Goal: Task Accomplishment & Management: Manage account settings

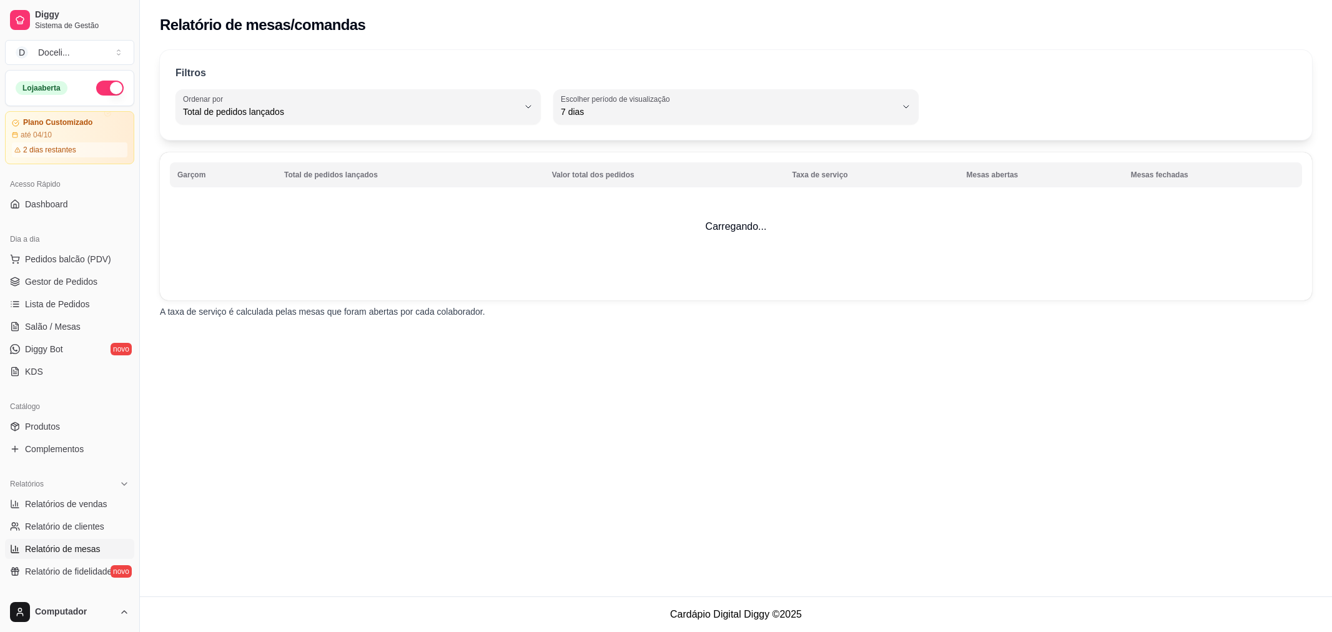
select select "TOTAL_OF_ORDERS"
select select "7"
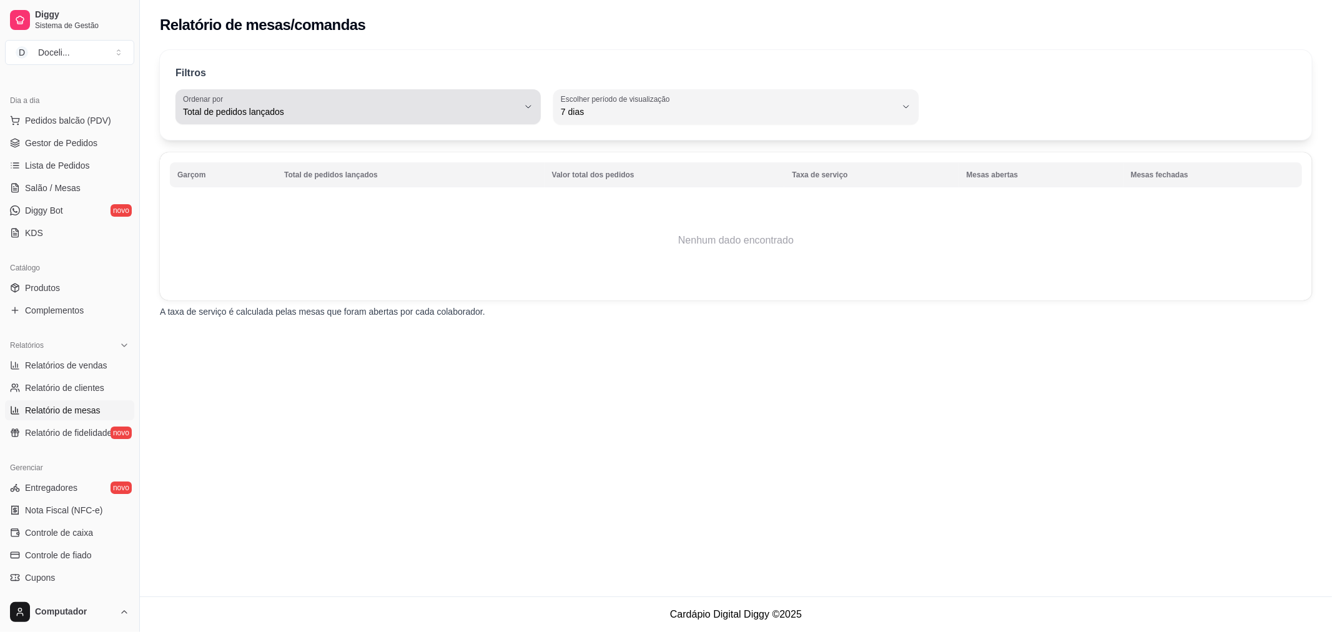
click at [534, 104] on button "Ordenar por Total de pedidos lançados" at bounding box center [358, 106] width 365 height 35
click at [89, 389] on span "Relatório de clientes" at bounding box center [64, 388] width 79 height 12
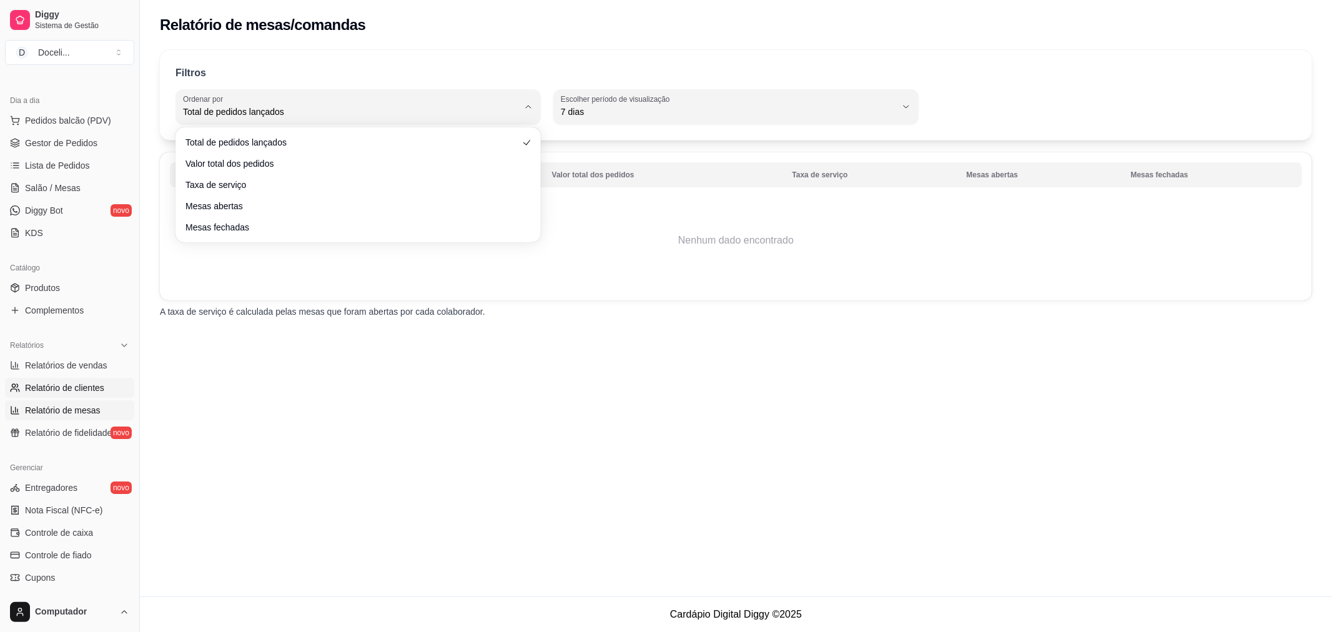
select select "30"
select select "HIGHEST_TOTAL_SPENT_WITH_ORDERS"
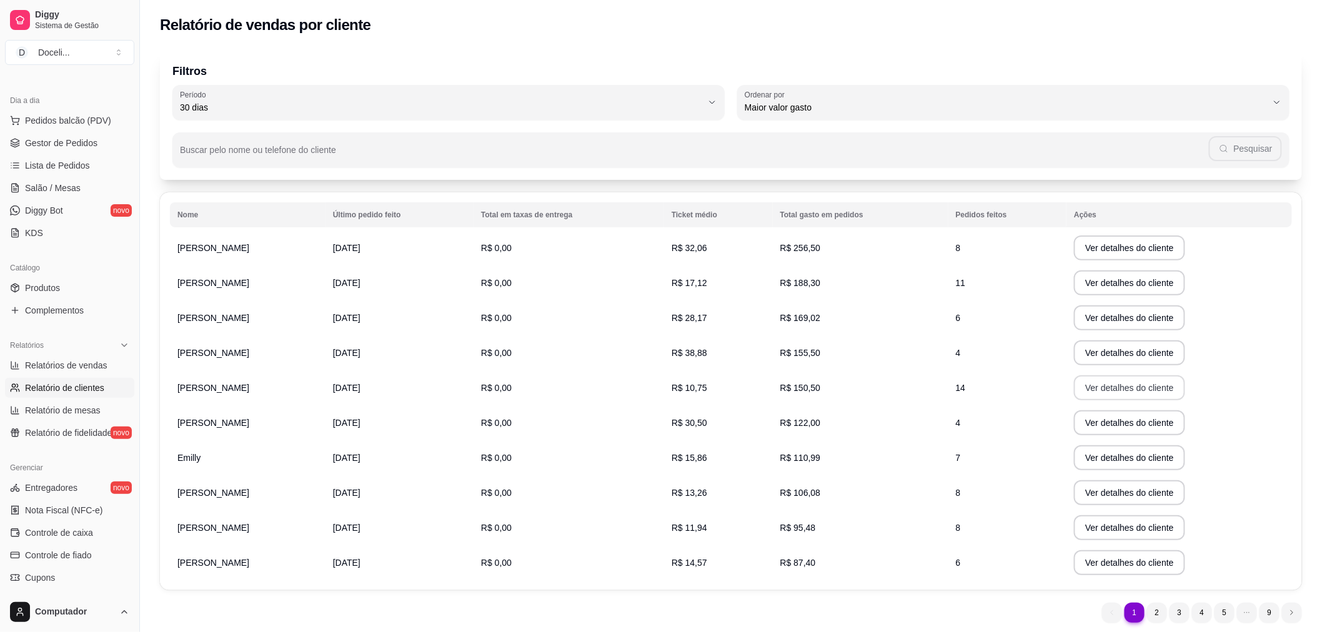
click at [1100, 390] on button "Ver detalhes do cliente" at bounding box center [1129, 387] width 111 height 25
click at [61, 305] on span "Complementos" at bounding box center [54, 310] width 59 height 12
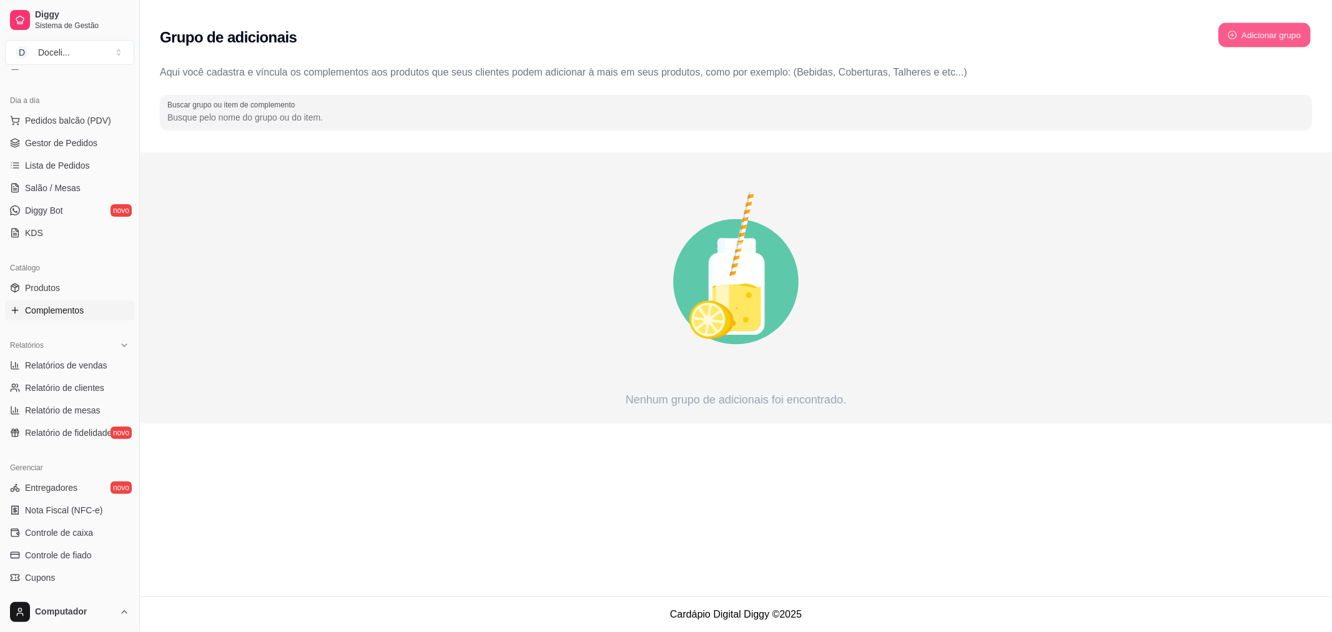
click at [1270, 29] on button "Adicionar grupo" at bounding box center [1265, 35] width 92 height 24
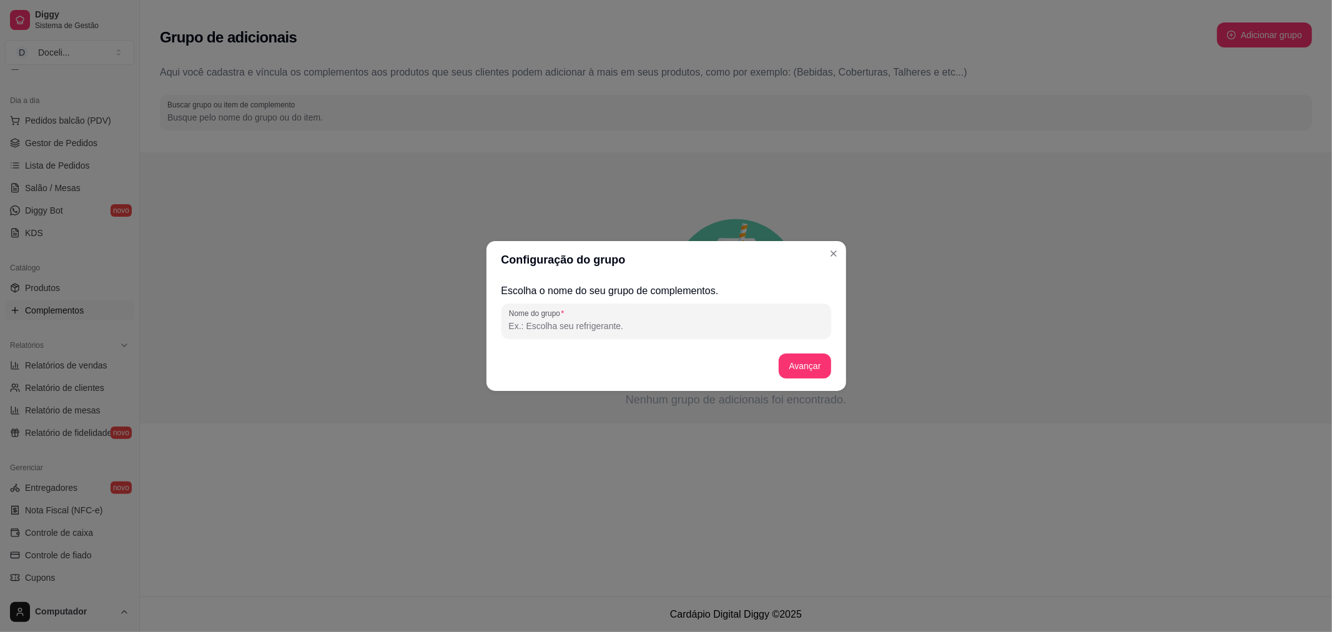
click at [598, 322] on input "Nome do grupo" at bounding box center [666, 326] width 315 height 12
type input "Leve + pague -"
click at [809, 372] on button "Avançar" at bounding box center [805, 366] width 51 height 24
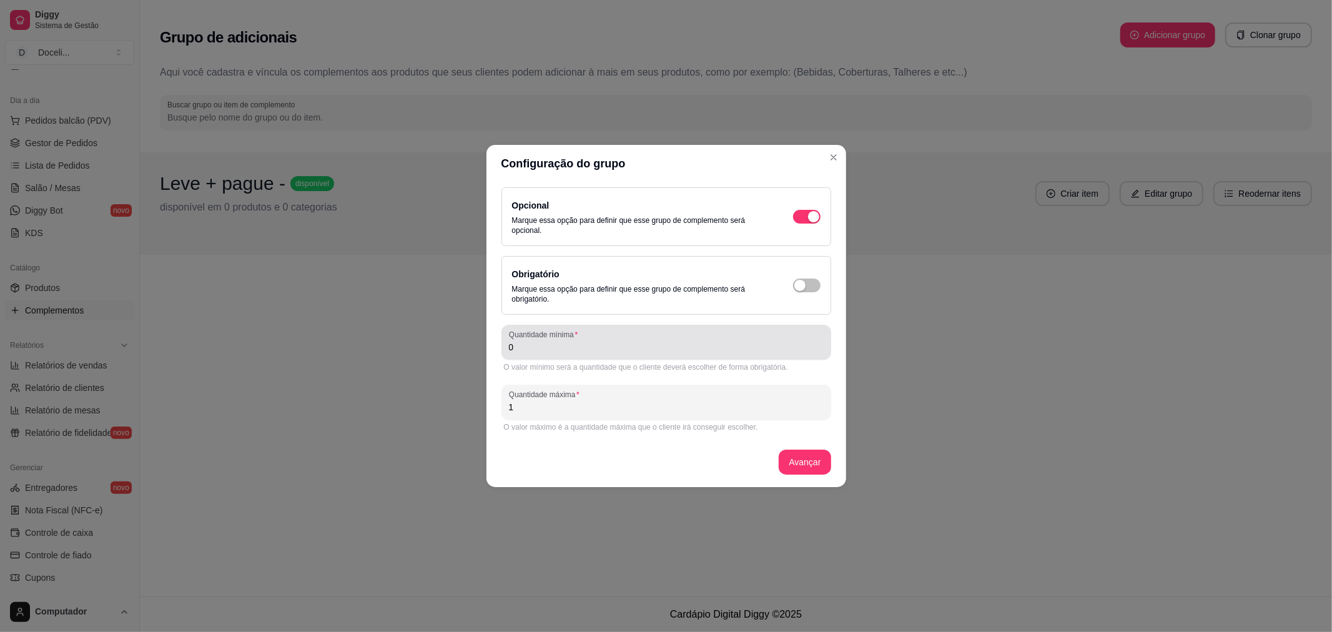
click at [590, 347] on input "0" at bounding box center [666, 347] width 315 height 12
type input "1"
click at [806, 458] on button "Avançar" at bounding box center [805, 462] width 52 height 25
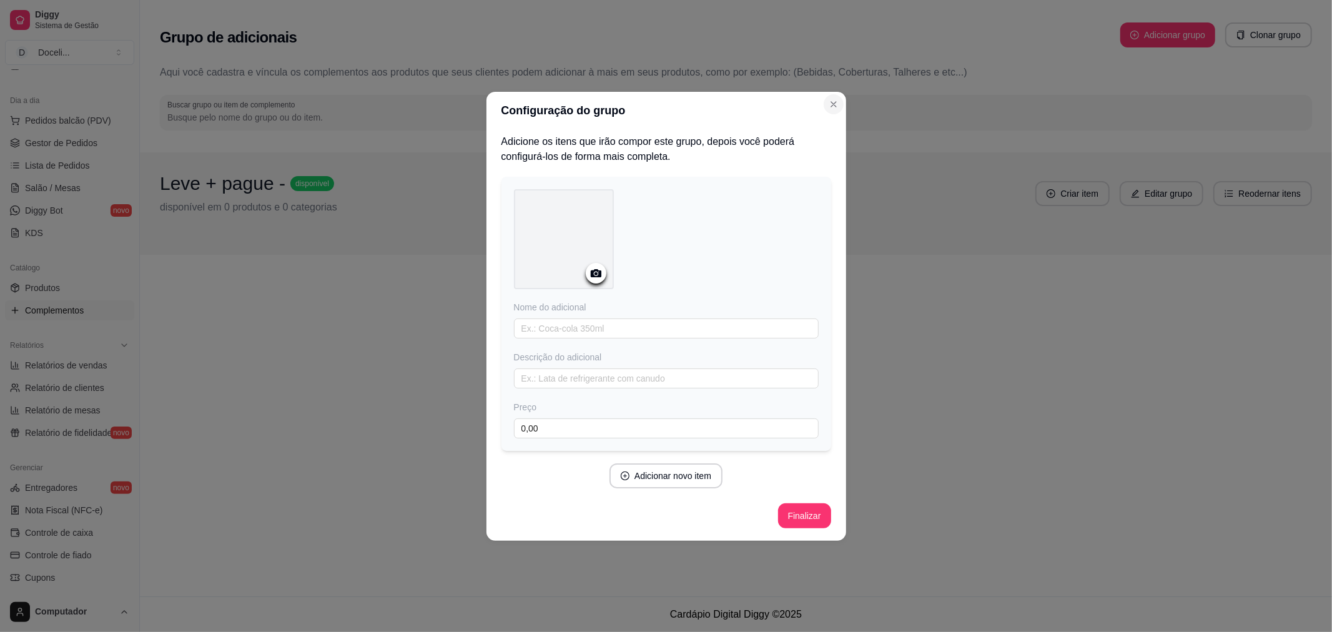
click at [833, 102] on icon "Close" at bounding box center [834, 104] width 10 height 10
click at [832, 102] on icon "Close" at bounding box center [833, 104] width 5 height 5
click at [833, 102] on icon "Close" at bounding box center [834, 104] width 10 height 10
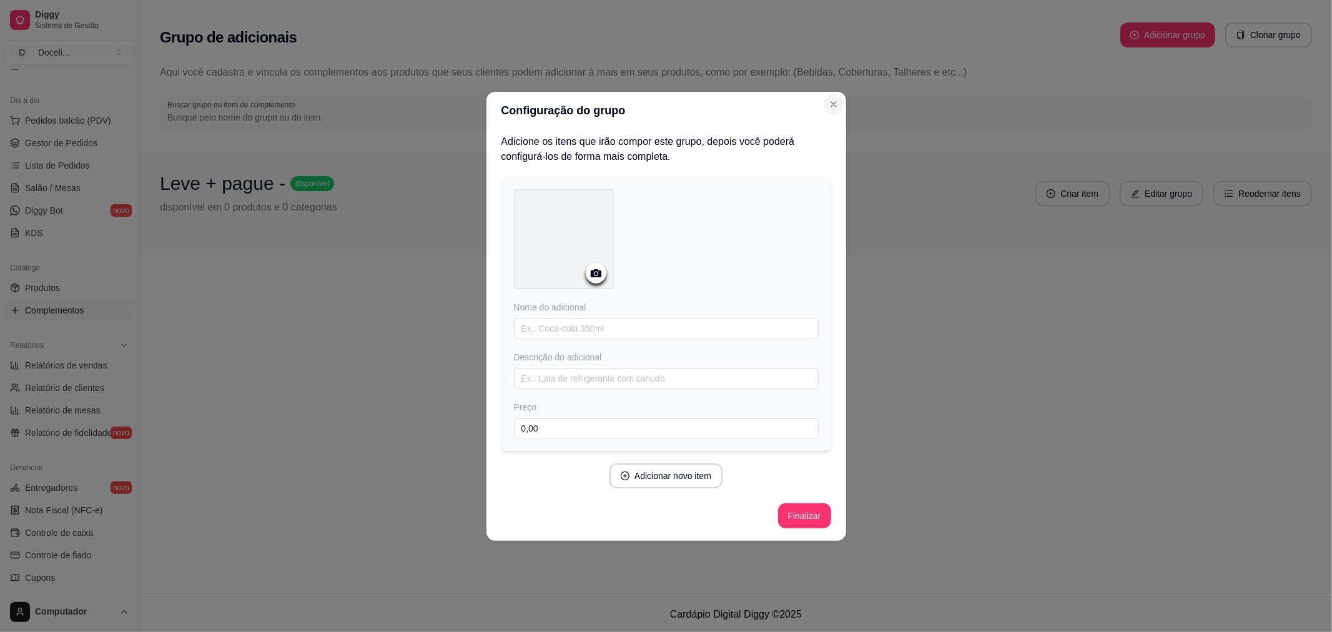
click at [833, 102] on icon "Close" at bounding box center [834, 104] width 10 height 10
click at [587, 242] on div at bounding box center [564, 239] width 100 height 100
click at [673, 473] on button "Adicionar novo item" at bounding box center [667, 475] width 110 height 24
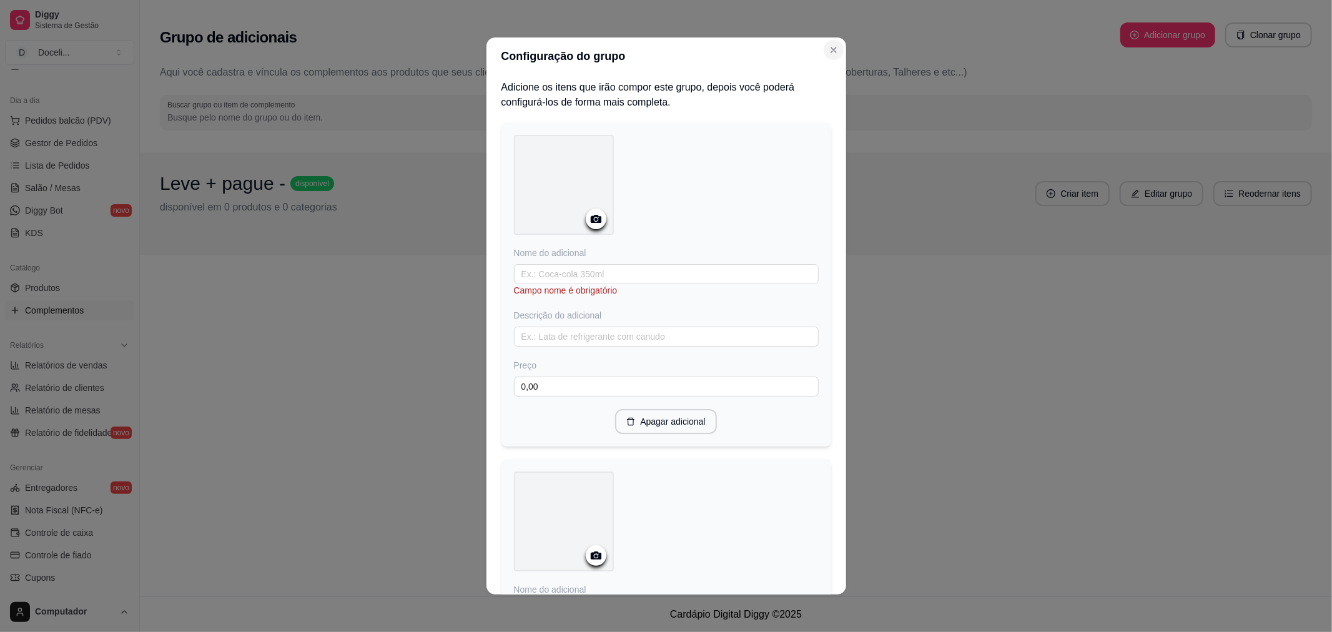
click at [829, 49] on icon "Close" at bounding box center [834, 50] width 10 height 10
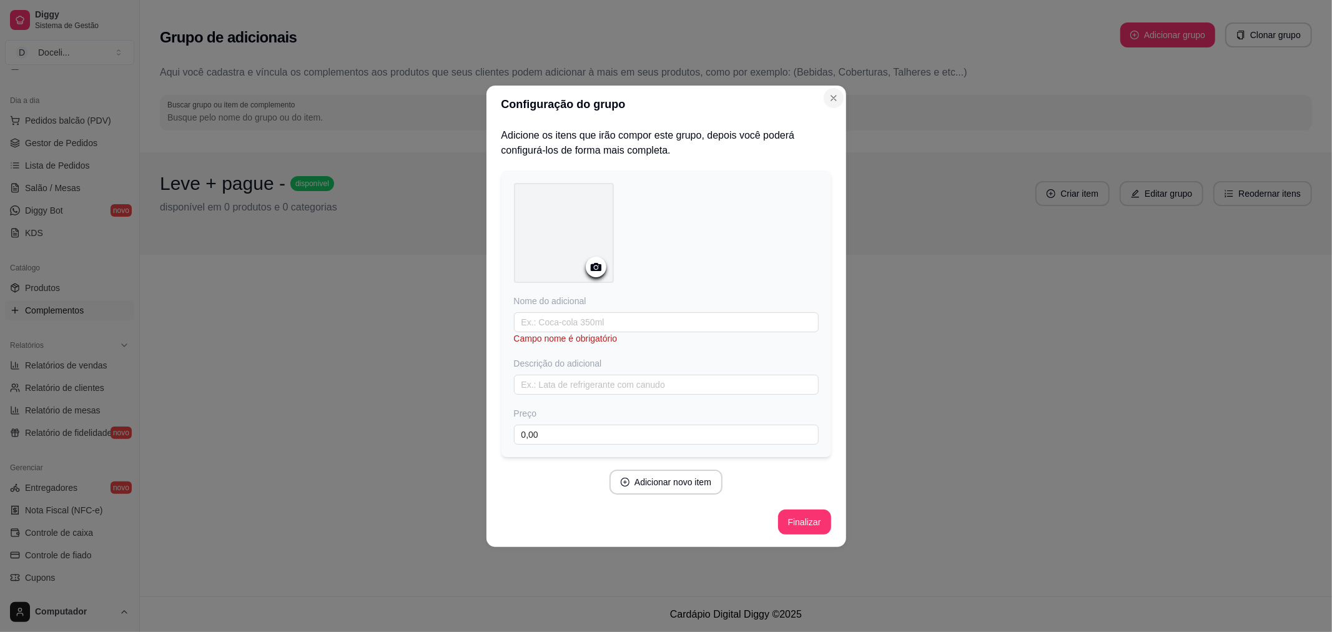
click at [833, 95] on icon "Close" at bounding box center [834, 98] width 10 height 10
click at [666, 317] on input "text" at bounding box center [666, 322] width 305 height 20
click at [833, 99] on icon "Close" at bounding box center [833, 98] width 5 height 5
click at [830, 97] on icon "Close" at bounding box center [834, 98] width 10 height 10
click at [996, 334] on div "Configuração do grupo Adicione os itens que irão compor este grupo, depois você…" at bounding box center [666, 316] width 1332 height 632
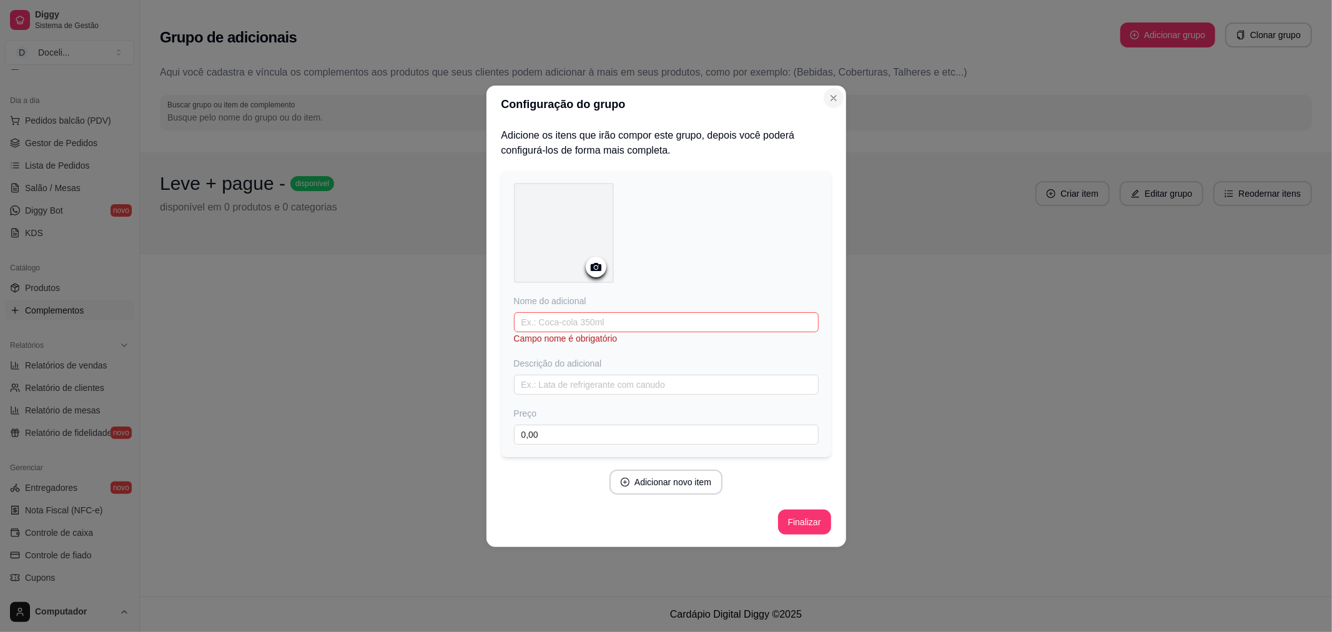
click at [835, 94] on icon "Close" at bounding box center [834, 98] width 10 height 10
